Goal: Information Seeking & Learning: Learn about a topic

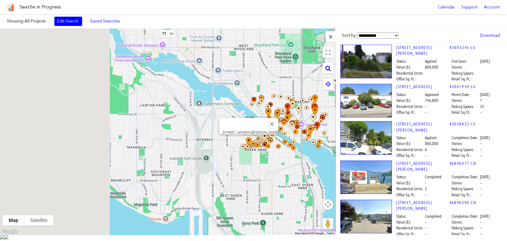
drag, startPoint x: 141, startPoint y: 161, endPoint x: 237, endPoint y: 143, distance: 97.3
click at [244, 142] on div "[STREET_ADDRESS][PERSON_NAME]" at bounding box center [168, 132] width 336 height 206
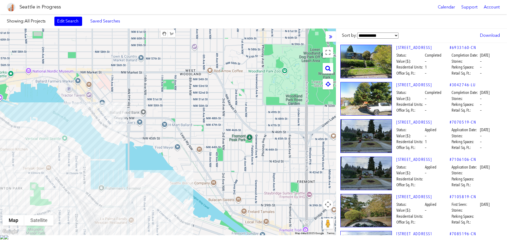
drag, startPoint x: 264, startPoint y: 111, endPoint x: 66, endPoint y: 186, distance: 211.5
click at [66, 186] on div at bounding box center [168, 132] width 336 height 206
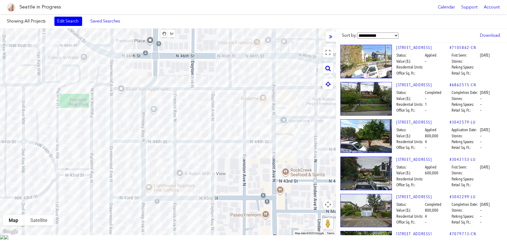
click at [268, 142] on div at bounding box center [168, 132] width 336 height 206
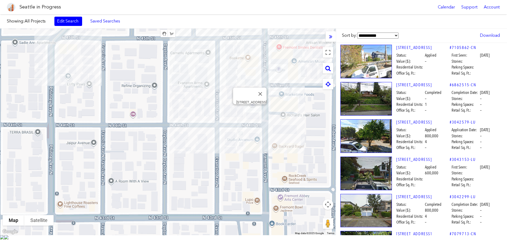
click at [251, 117] on div "[STREET_ADDRESS]" at bounding box center [168, 132] width 336 height 206
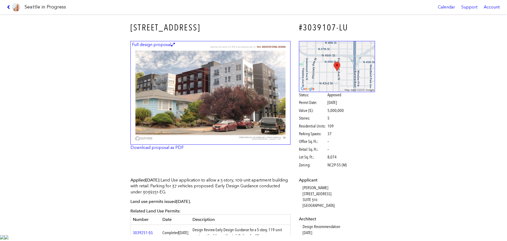
click at [251, 117] on img at bounding box center [211, 93] width 160 height 104
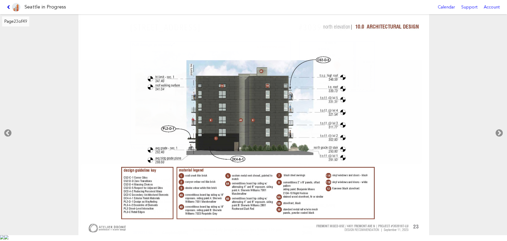
click at [10, 7] on icon at bounding box center [9, 7] width 5 height 4
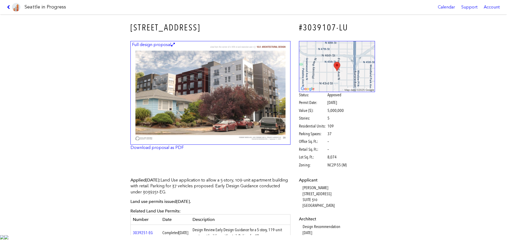
click at [259, 121] on img at bounding box center [211, 93] width 160 height 104
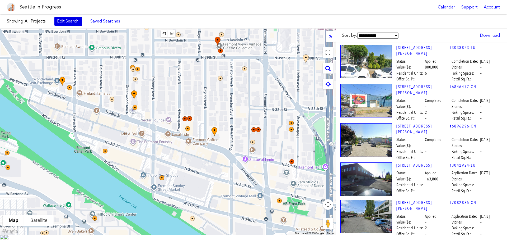
click at [69, 22] on link "Edit Search" at bounding box center [68, 21] width 28 height 9
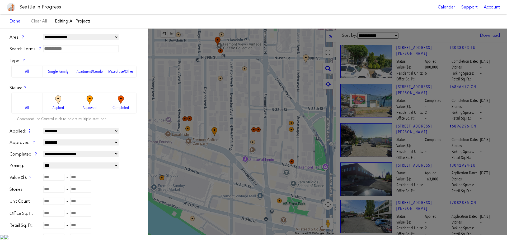
click at [84, 72] on label "Apartment/Condo" at bounding box center [89, 72] width 31 height 12
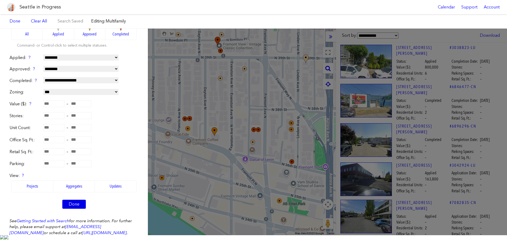
scroll to position [108, 0]
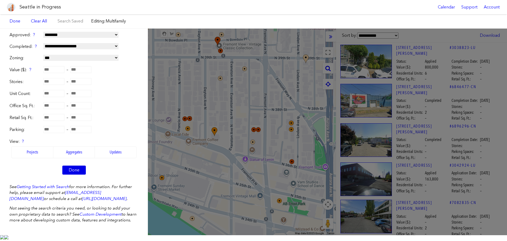
click at [71, 174] on link "Done" at bounding box center [74, 169] width 24 height 9
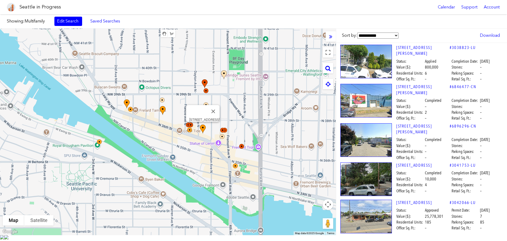
click at [230, 193] on div "[STREET_ADDRESS]" at bounding box center [168, 132] width 336 height 206
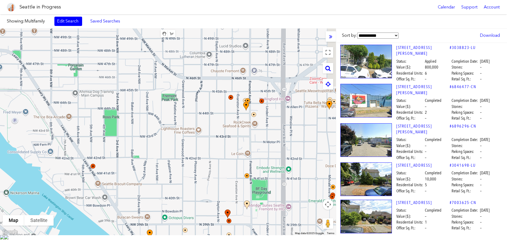
drag, startPoint x: 230, startPoint y: 99, endPoint x: 214, endPoint y: 60, distance: 41.7
click at [234, 203] on div at bounding box center [168, 132] width 336 height 206
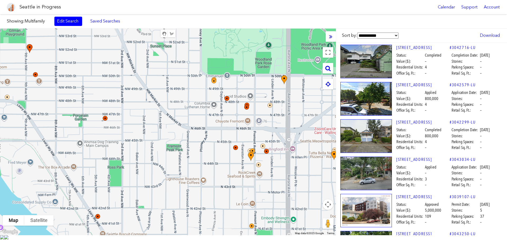
drag, startPoint x: 213, startPoint y: 55, endPoint x: 222, endPoint y: 191, distance: 135.3
click at [221, 194] on div at bounding box center [168, 132] width 336 height 206
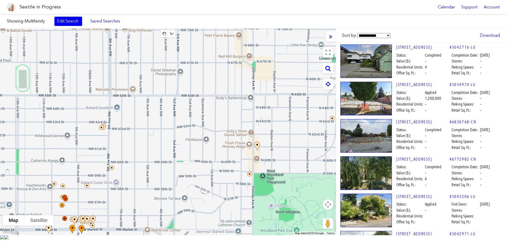
drag, startPoint x: 190, startPoint y: 48, endPoint x: 260, endPoint y: 175, distance: 145.2
click at [260, 181] on div at bounding box center [168, 132] width 336 height 206
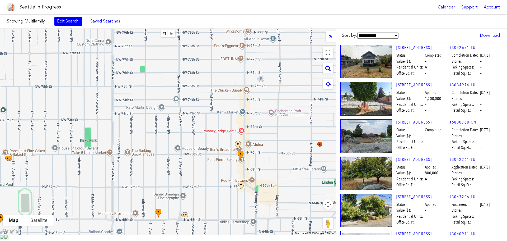
drag, startPoint x: 216, startPoint y: 39, endPoint x: 216, endPoint y: 160, distance: 121.0
click at [215, 161] on div at bounding box center [168, 132] width 336 height 206
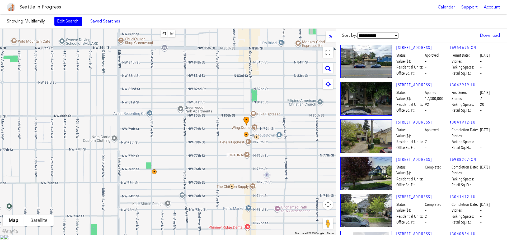
drag, startPoint x: 216, startPoint y: 89, endPoint x: 221, endPoint y: 174, distance: 85.8
click at [221, 174] on div at bounding box center [168, 132] width 336 height 206
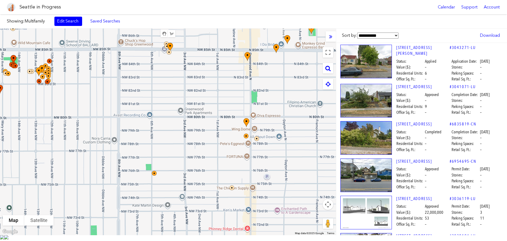
click at [225, 75] on div at bounding box center [168, 132] width 336 height 206
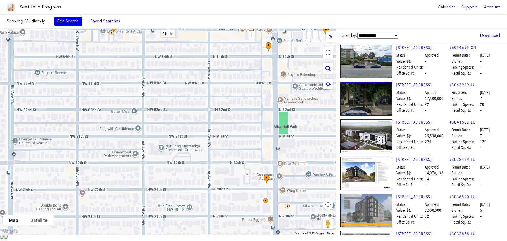
drag, startPoint x: 270, startPoint y: 82, endPoint x: 203, endPoint y: 99, distance: 68.8
click at [203, 99] on div at bounding box center [168, 132] width 336 height 206
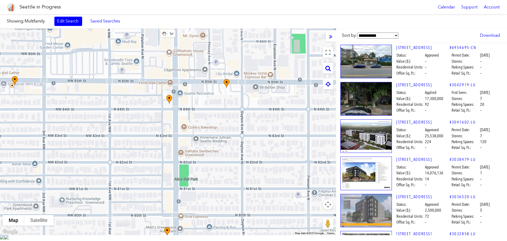
drag, startPoint x: 242, startPoint y: 87, endPoint x: 140, endPoint y: 140, distance: 114.8
click at [140, 140] on div at bounding box center [168, 132] width 336 height 206
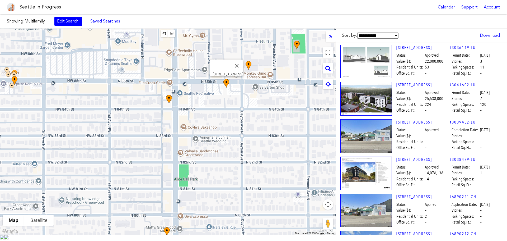
click at [228, 87] on img at bounding box center [229, 88] width 16 height 23
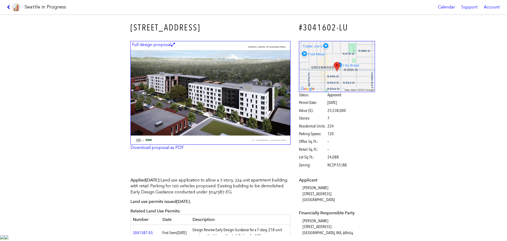
click at [216, 122] on img at bounding box center [211, 93] width 160 height 104
